Goal: Find specific page/section: Find specific page/section

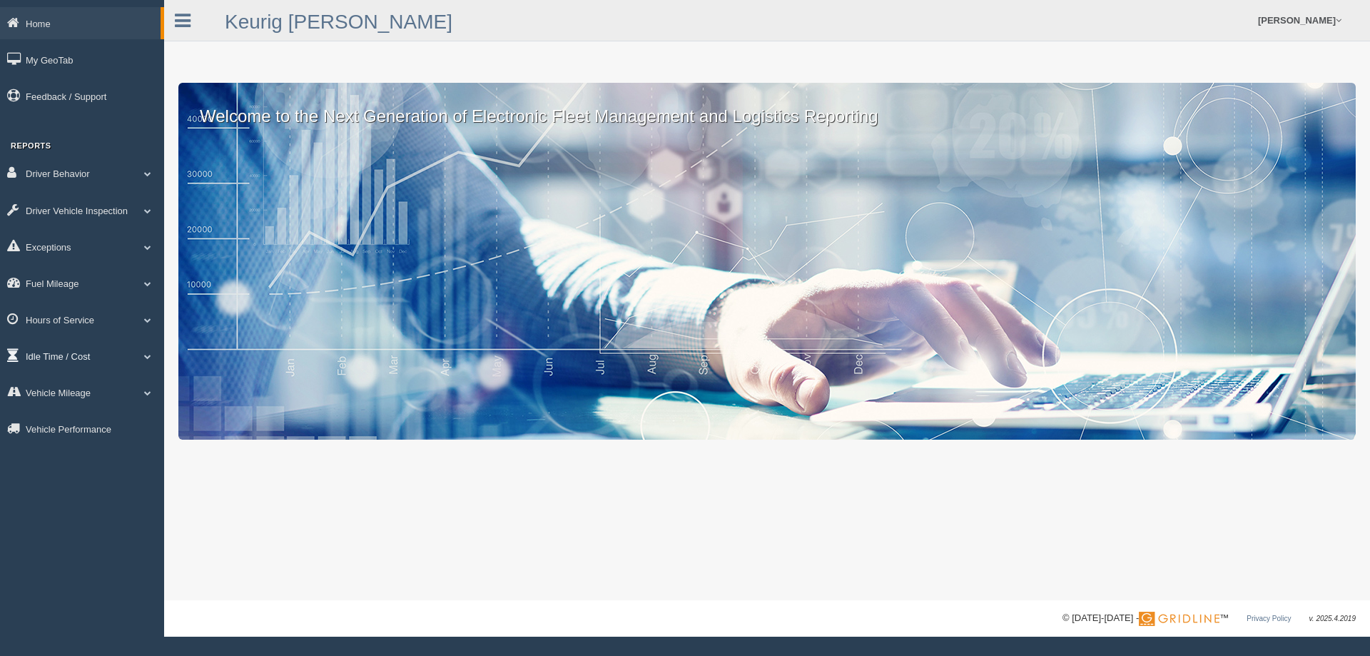
click at [53, 353] on link "Idle Time / Cost" at bounding box center [82, 356] width 164 height 32
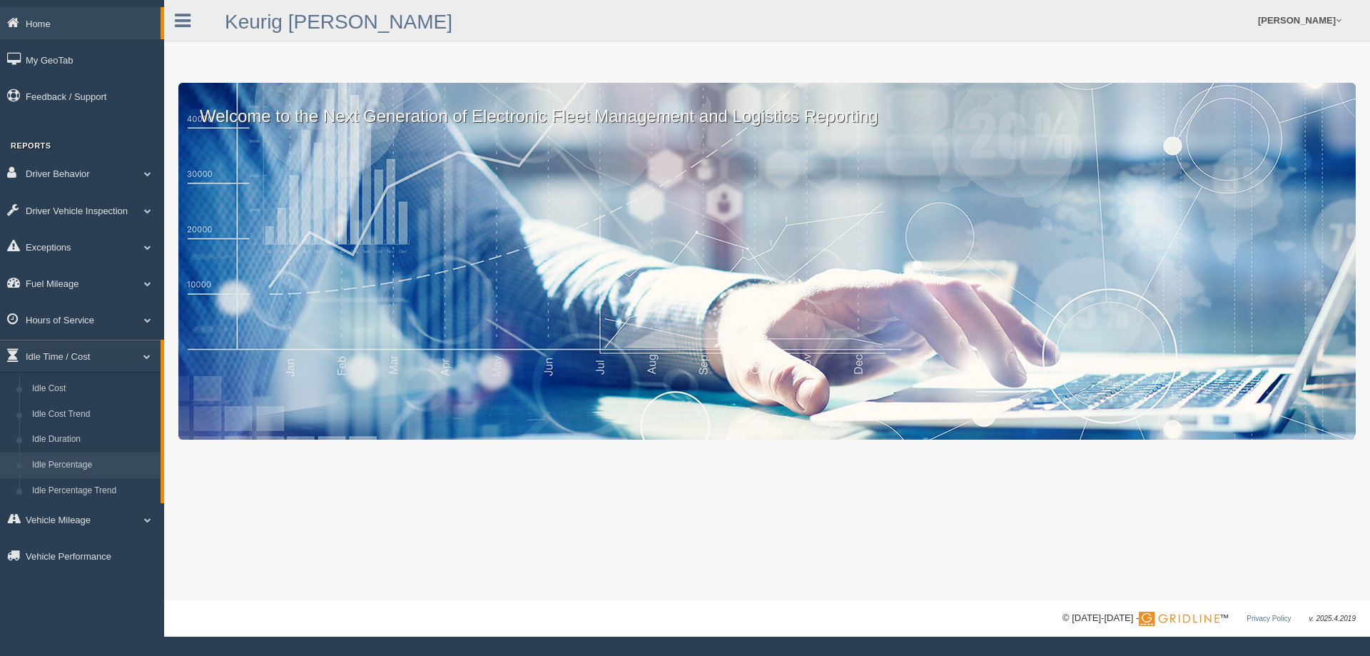
click at [69, 465] on link "Idle Percentage" at bounding box center [93, 466] width 135 height 26
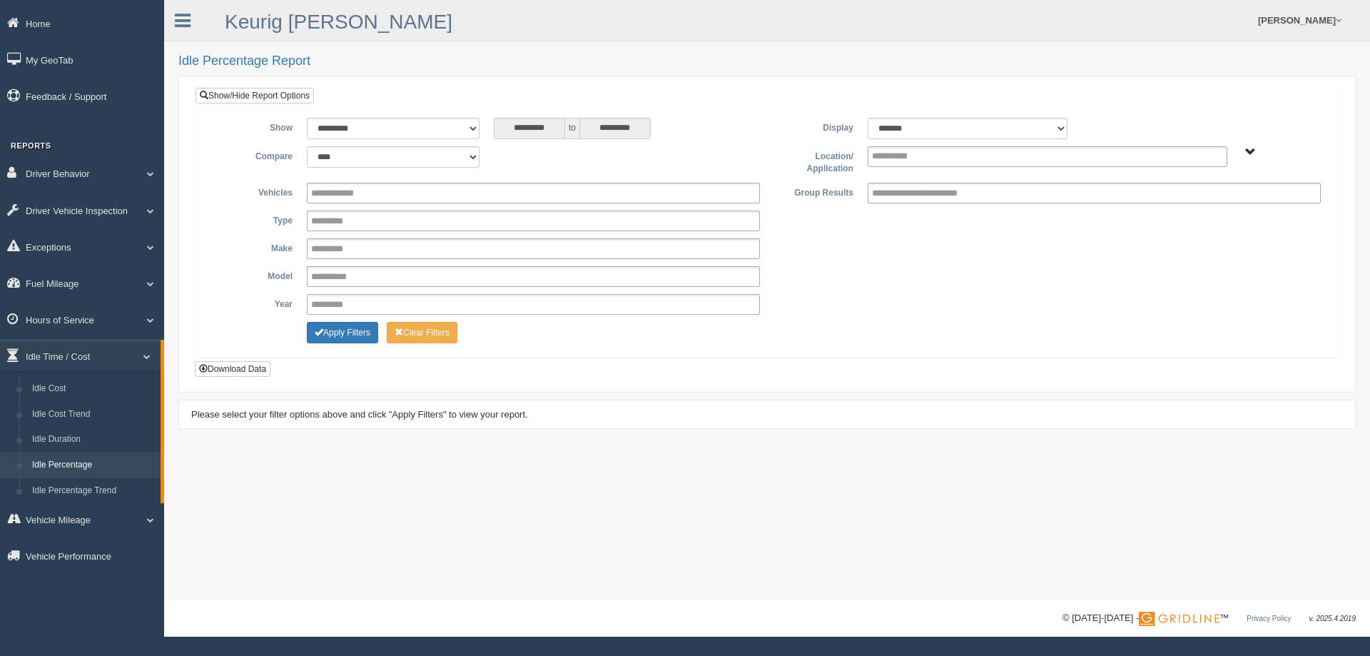
click at [1248, 152] on span "Northlake - OTR" at bounding box center [1251, 152] width 11 height 11
click at [1213, 201] on button "Northlake - OTR" at bounding box center [1203, 204] width 71 height 16
click at [909, 268] on div "**********" at bounding box center [767, 276] width 1122 height 21
click at [344, 332] on button "Apply Filters" at bounding box center [342, 332] width 71 height 21
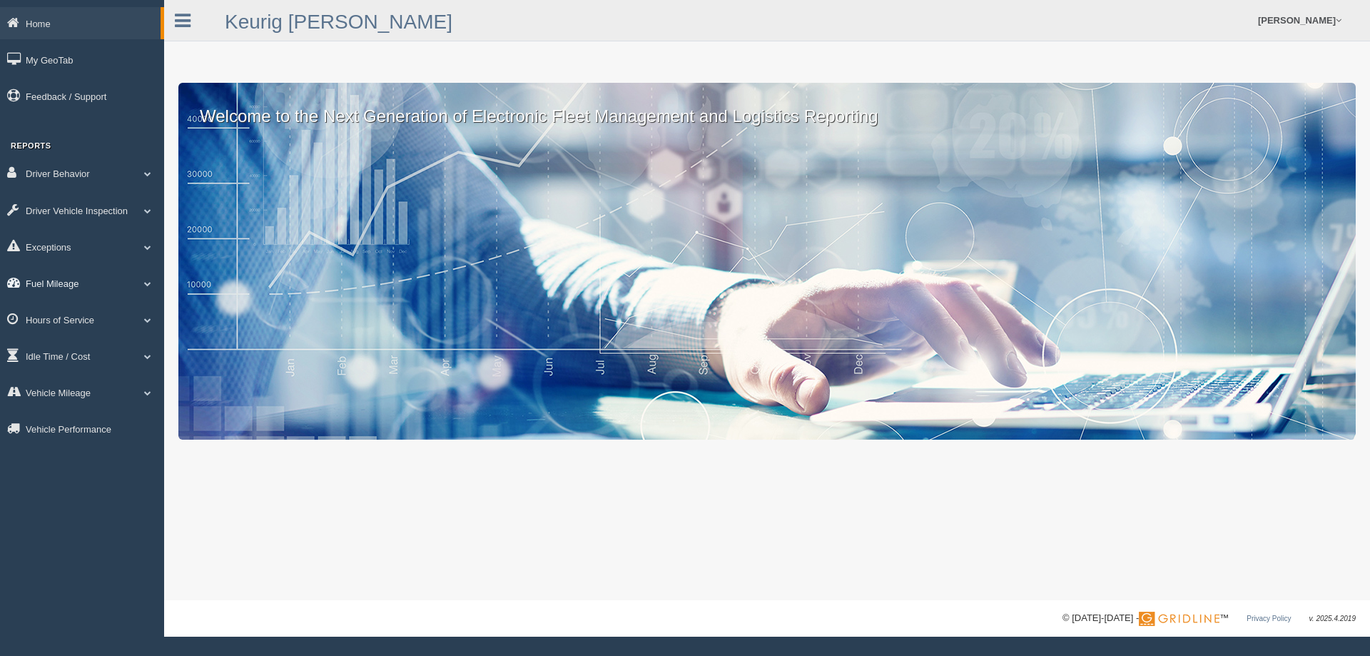
click at [89, 283] on link "Fuel Mileage" at bounding box center [82, 283] width 164 height 32
click at [81, 339] on link "Fuel Mileage" at bounding box center [93, 342] width 135 height 26
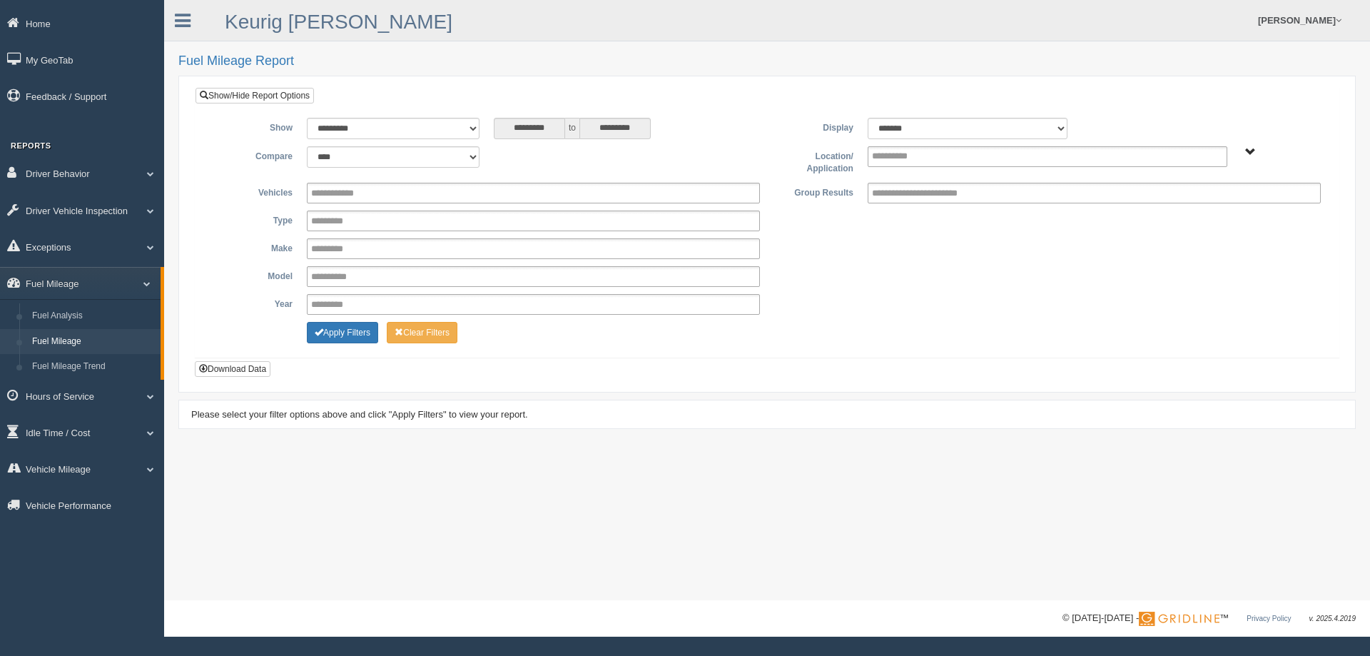
click at [1246, 155] on span "Northlake - OTR" at bounding box center [1251, 152] width 11 height 11
click at [1200, 203] on button "Northlake - OTR" at bounding box center [1203, 204] width 71 height 16
click at [345, 335] on button "Apply Filters" at bounding box center [342, 332] width 71 height 21
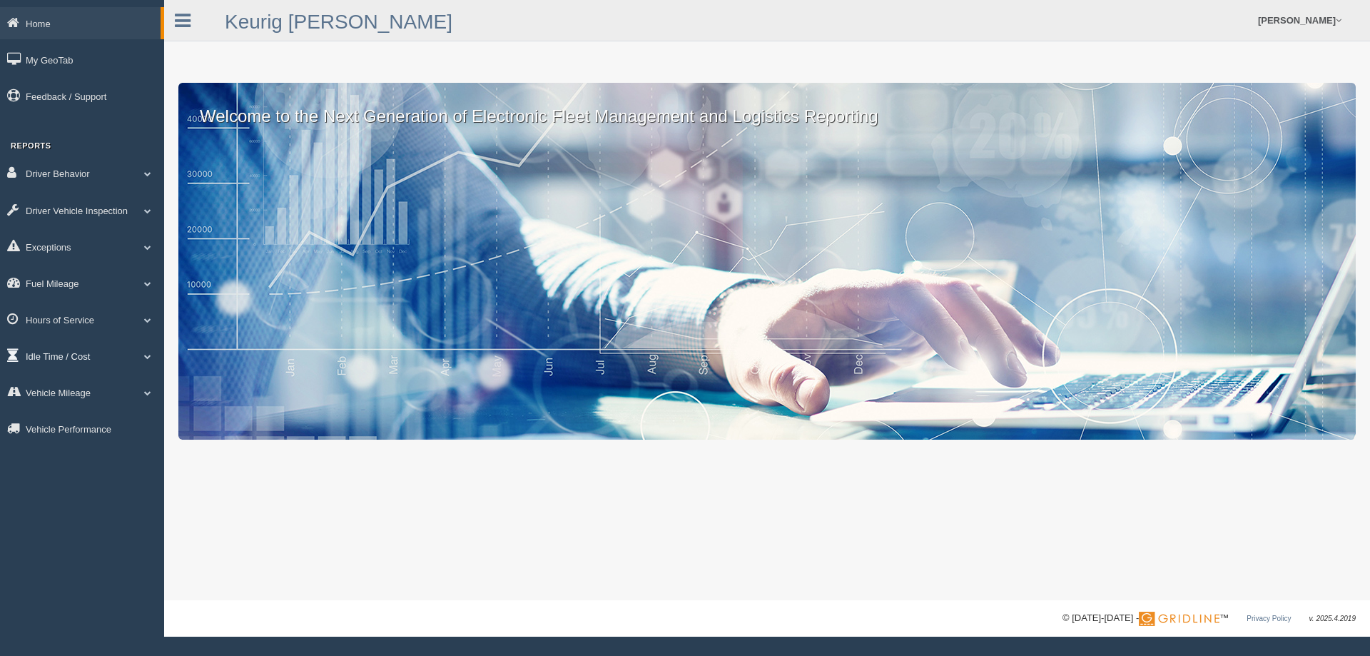
click at [76, 355] on link "Idle Time / Cost" at bounding box center [82, 356] width 164 height 32
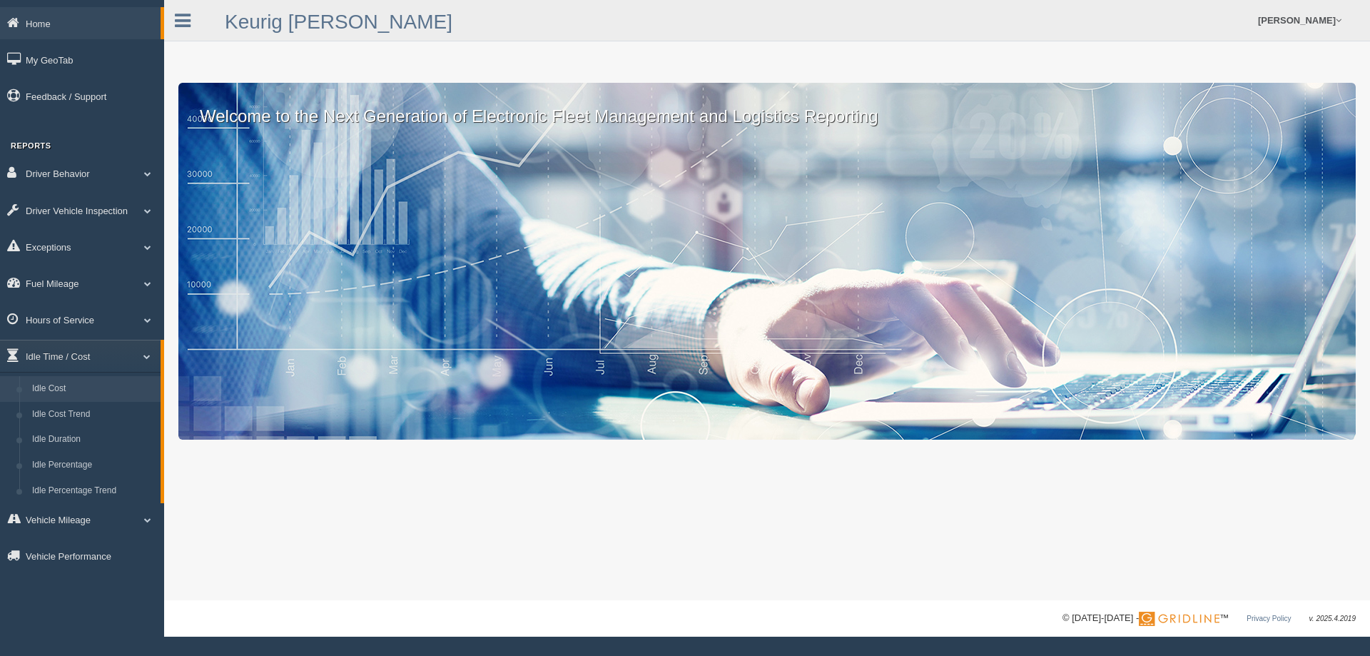
click at [71, 383] on link "Idle Cost" at bounding box center [93, 389] width 135 height 26
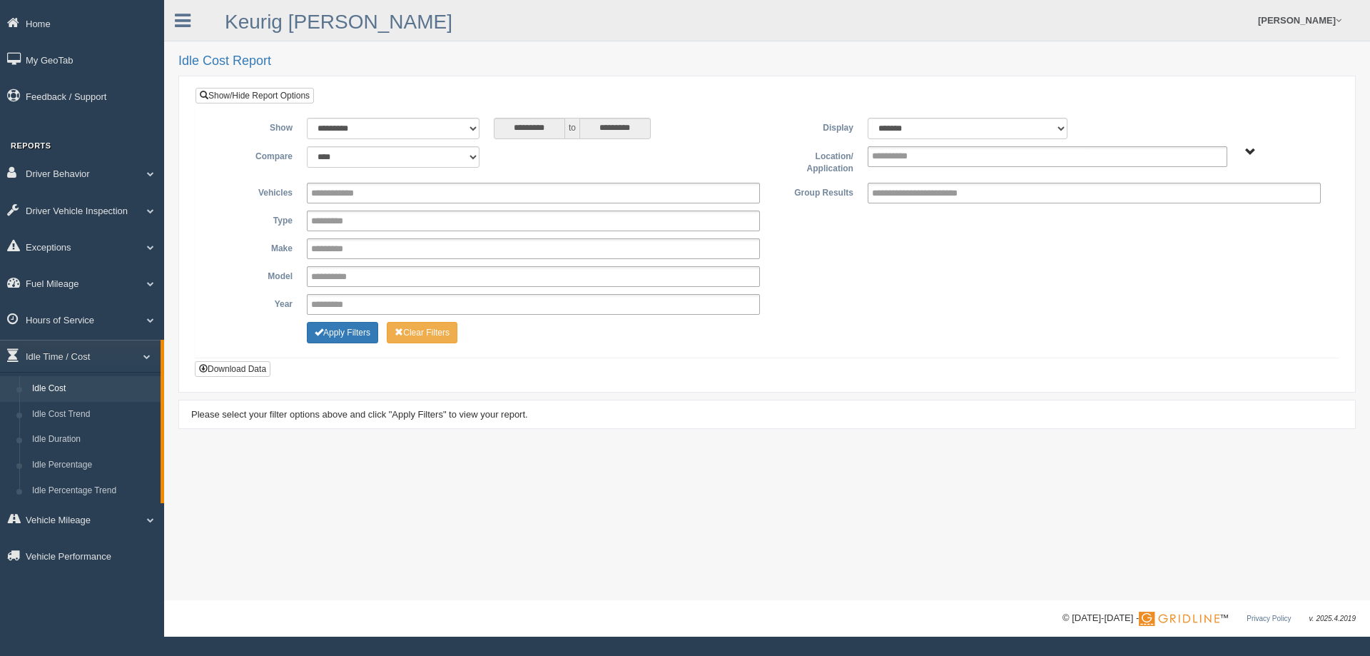
click at [1244, 150] on div "Northlake - OTR" at bounding box center [1281, 151] width 79 height 11
click at [1251, 153] on span "Northlake - OTR" at bounding box center [1251, 152] width 11 height 11
click at [1210, 201] on button "Northlake - OTR" at bounding box center [1203, 204] width 71 height 16
click at [338, 333] on button "Apply Filters" at bounding box center [342, 332] width 71 height 21
